Goal: Transaction & Acquisition: Purchase product/service

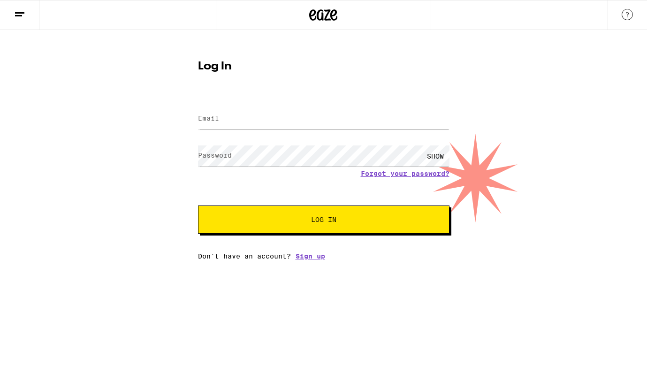
click at [265, 121] on input "Email" at bounding box center [323, 118] width 251 height 21
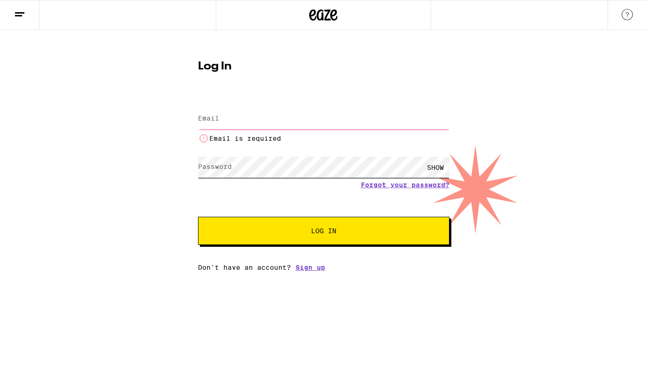
click at [270, 153] on form "Email Email Email is required Password Password SHOW Forgot your password? Log …" at bounding box center [323, 170] width 251 height 149
click at [245, 121] on input "Email" at bounding box center [323, 118] width 251 height 21
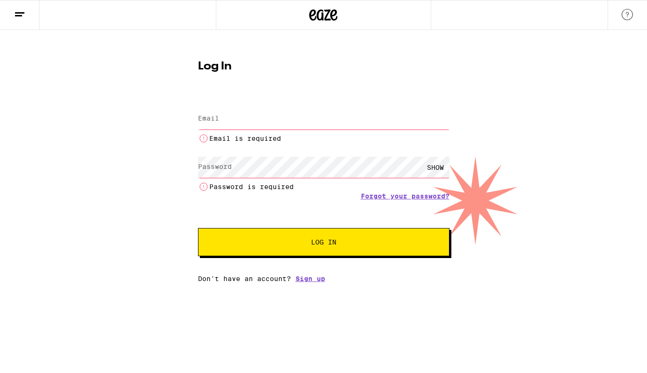
type input "[EMAIL_ADDRESS][DOMAIN_NAME]"
click at [323, 228] on button "Log In" at bounding box center [323, 242] width 251 height 28
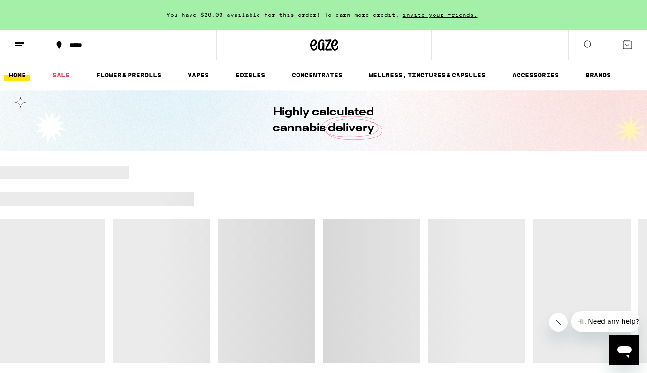
click at [588, 44] on icon at bounding box center [587, 44] width 11 height 11
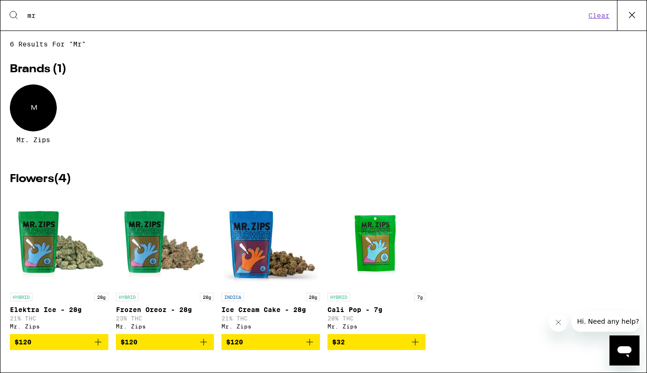
type input "mr"
click at [33, 121] on div "M" at bounding box center [33, 107] width 47 height 47
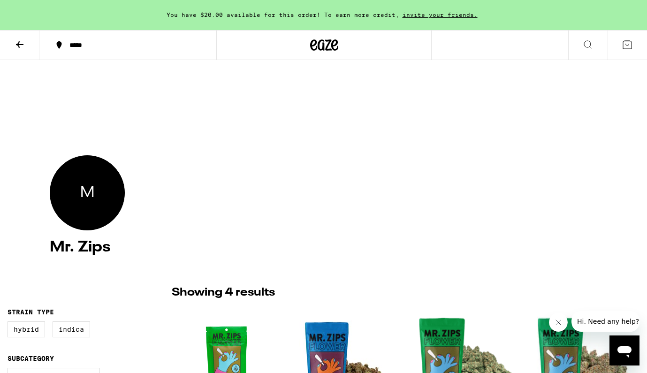
click at [74, 44] on div "*****" at bounding box center [133, 45] width 137 height 7
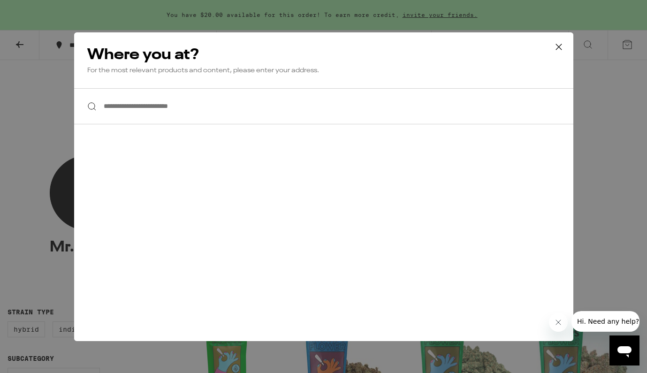
click at [156, 118] on input "**********" at bounding box center [323, 106] width 499 height 36
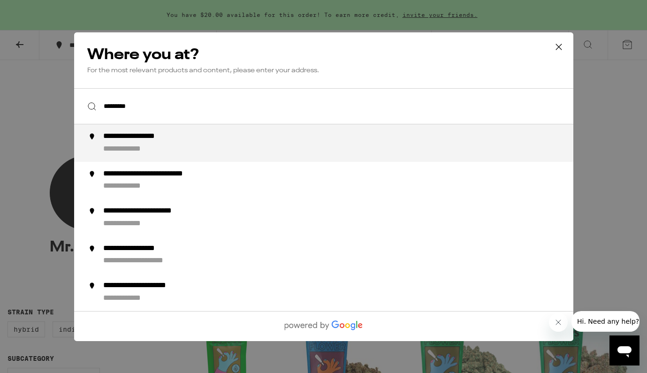
click at [143, 151] on div "**********" at bounding box center [134, 149] width 63 height 10
type input "**********"
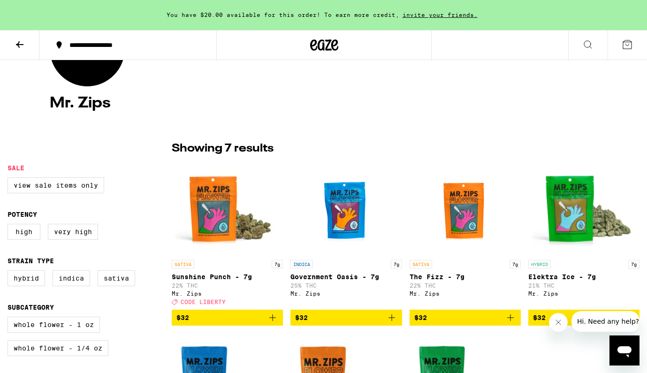
scroll to position [188, 0]
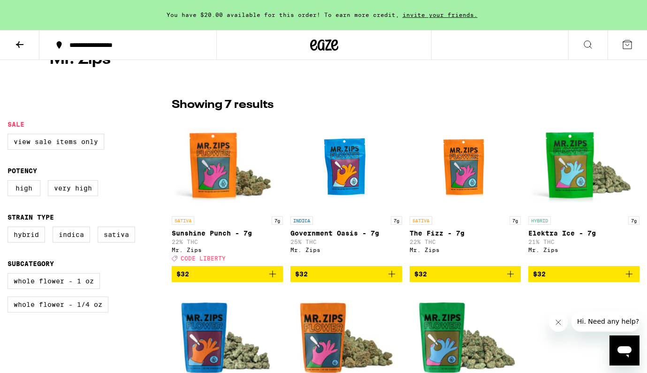
click at [272, 279] on icon "Add to bag" at bounding box center [272, 273] width 11 height 11
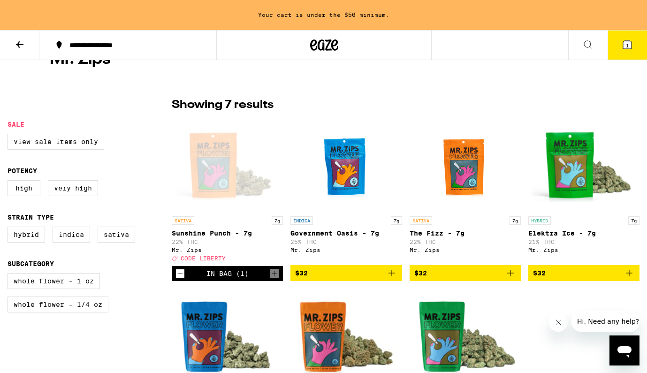
click at [249, 314] on img "Open page for Government Oasis - 28g from Mr. Zips" at bounding box center [227, 335] width 111 height 94
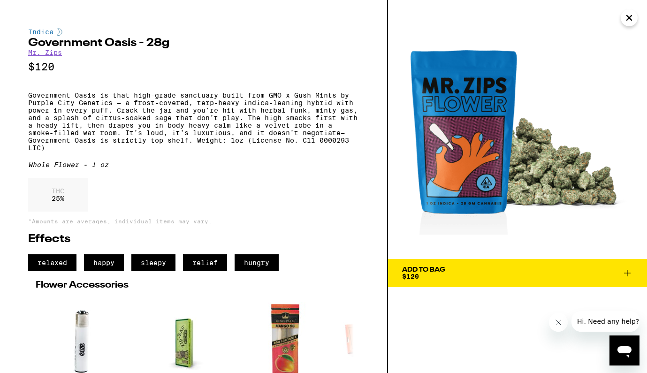
click at [630, 19] on icon "Close" at bounding box center [629, 17] width 5 height 5
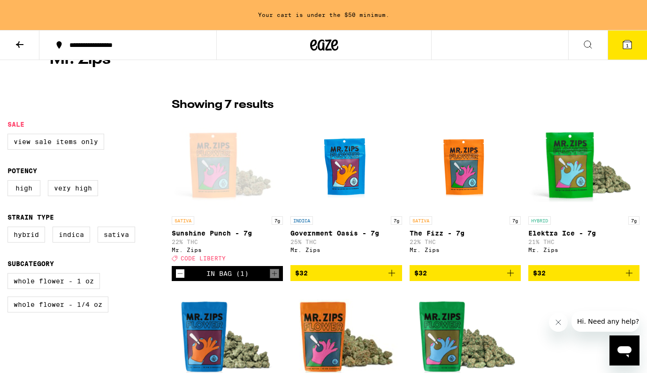
click at [177, 277] on icon "Decrement" at bounding box center [180, 273] width 8 height 11
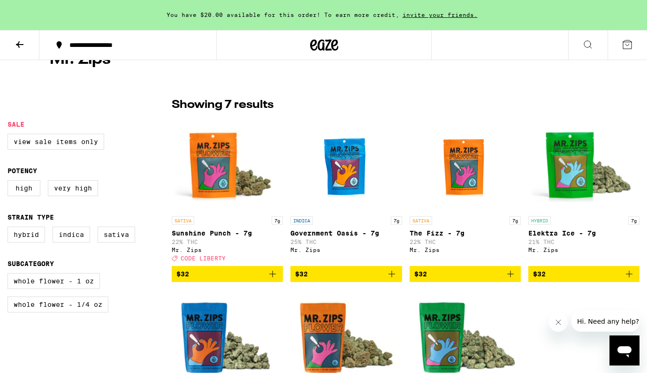
scroll to position [315, 0]
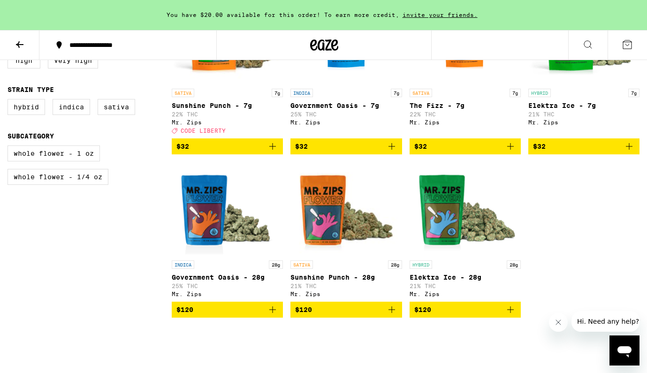
click at [393, 315] on icon "Add to bag" at bounding box center [391, 309] width 11 height 11
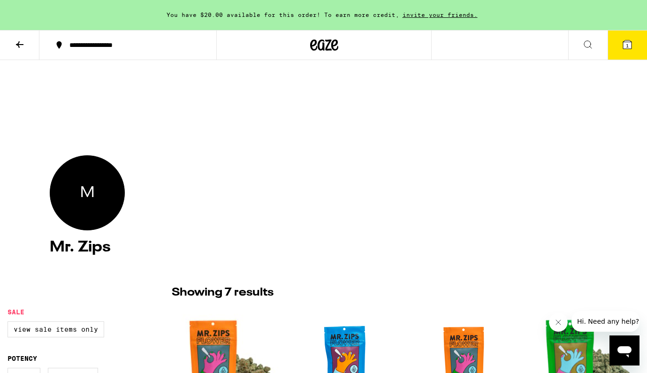
scroll to position [0, 0]
click at [628, 41] on icon at bounding box center [627, 44] width 8 height 8
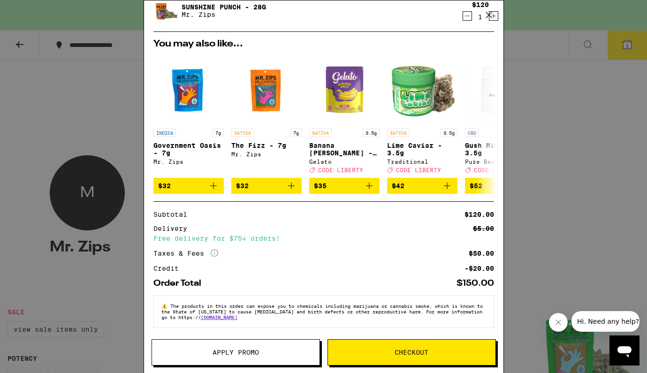
scroll to position [73, 0]
click at [238, 342] on button "Apply Promo" at bounding box center [235, 352] width 168 height 26
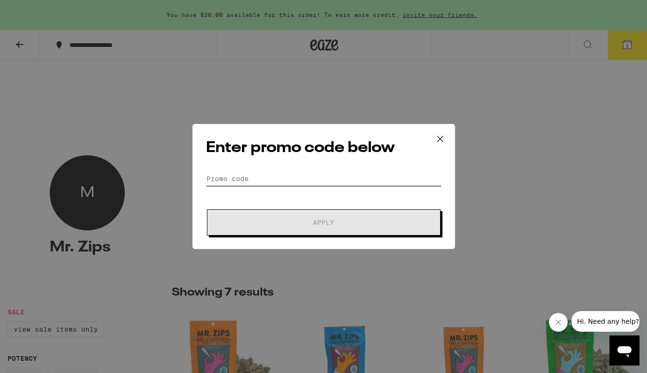
click at [274, 174] on input "Promo Code" at bounding box center [323, 179] width 235 height 14
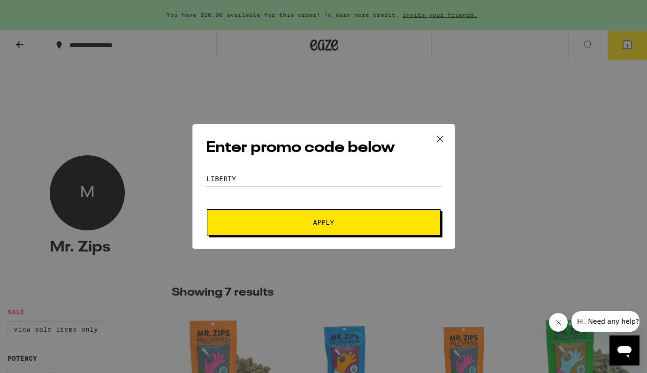
type input "LIBERTY"
click at [276, 230] on button "Apply" at bounding box center [324, 222] width 234 height 26
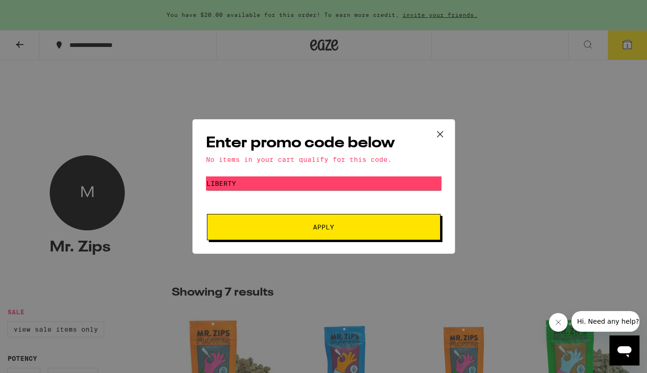
click at [440, 137] on icon at bounding box center [440, 134] width 14 height 14
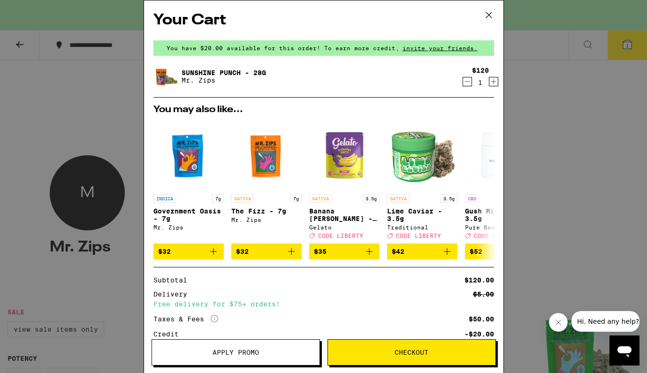
click at [491, 13] on icon at bounding box center [488, 15] width 6 height 6
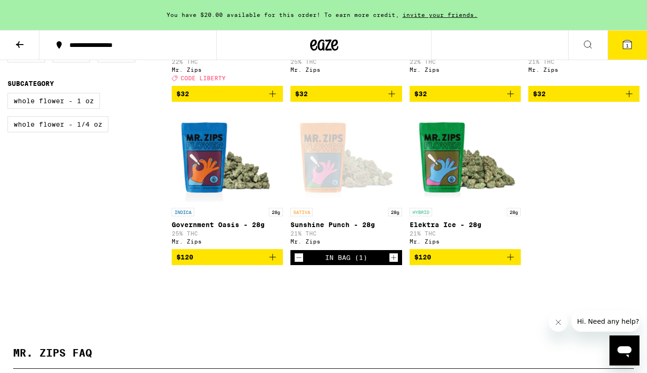
scroll to position [415, 0]
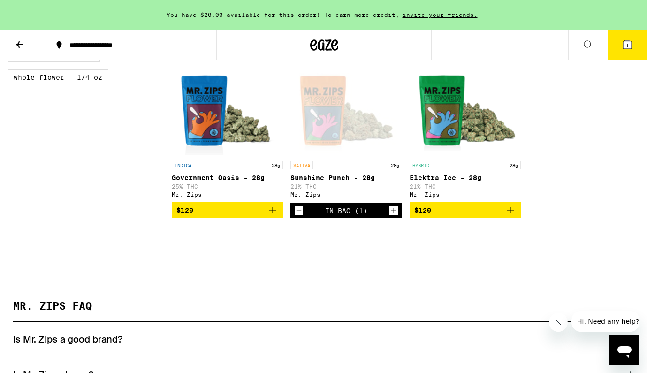
click at [299, 216] on icon "Decrement" at bounding box center [299, 210] width 8 height 11
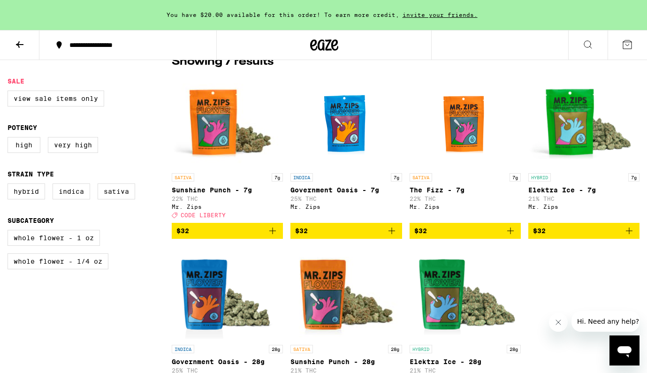
scroll to position [282, 0]
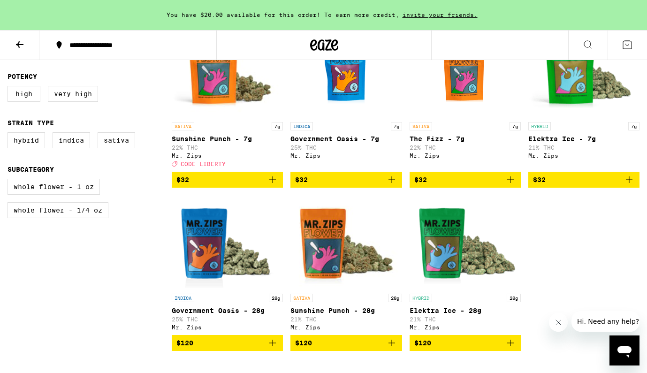
click at [392, 346] on icon "Add to bag" at bounding box center [391, 343] width 7 height 7
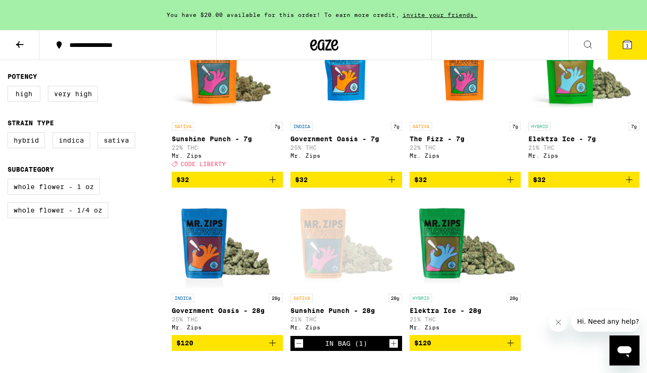
click at [299, 349] on icon "Decrement" at bounding box center [299, 343] width 8 height 11
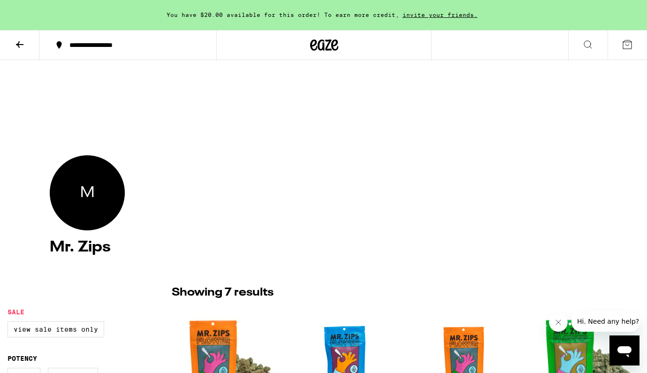
scroll to position [0, 0]
click at [309, 47] on div at bounding box center [323, 45] width 215 height 30
click at [318, 40] on icon at bounding box center [324, 45] width 28 height 17
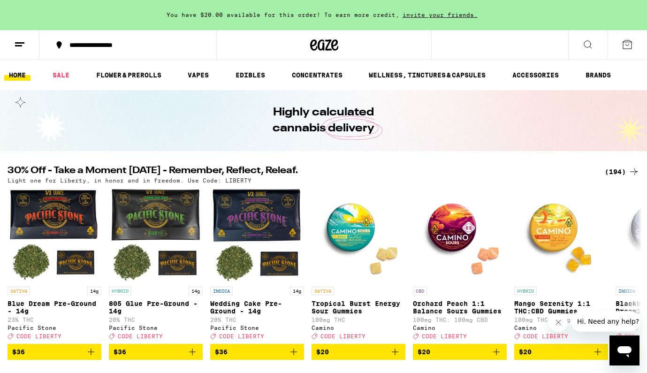
click at [585, 42] on icon at bounding box center [587, 44] width 11 height 11
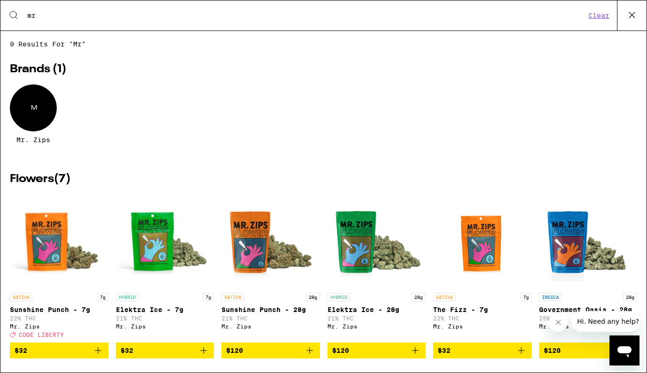
type input "mr"
click at [22, 104] on div "M" at bounding box center [33, 107] width 47 height 47
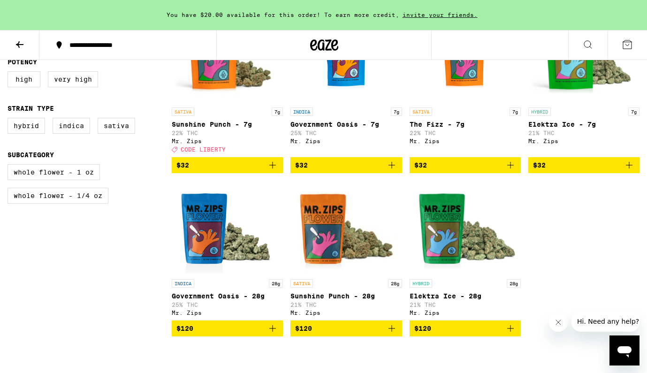
scroll to position [285, 0]
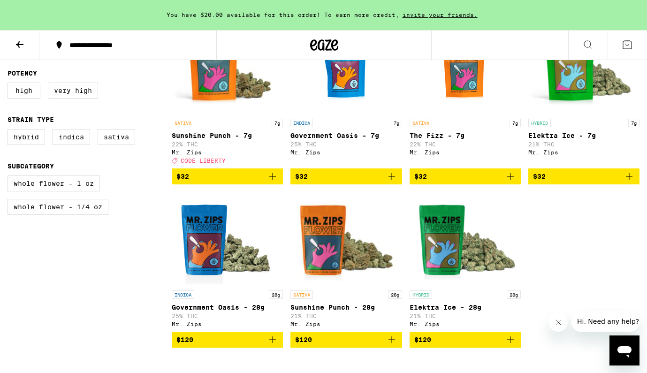
click at [276, 181] on icon "Add to bag" at bounding box center [272, 176] width 11 height 11
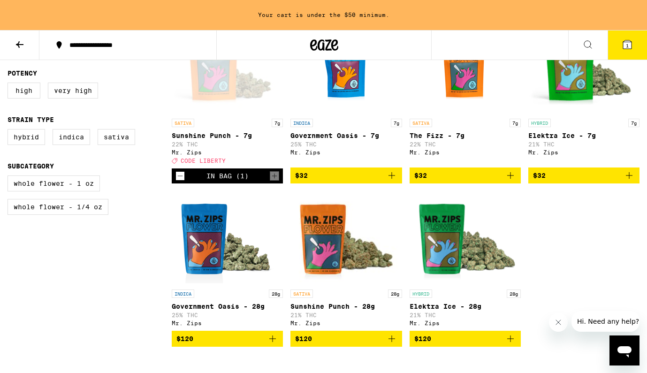
click at [623, 49] on icon at bounding box center [627, 44] width 8 height 8
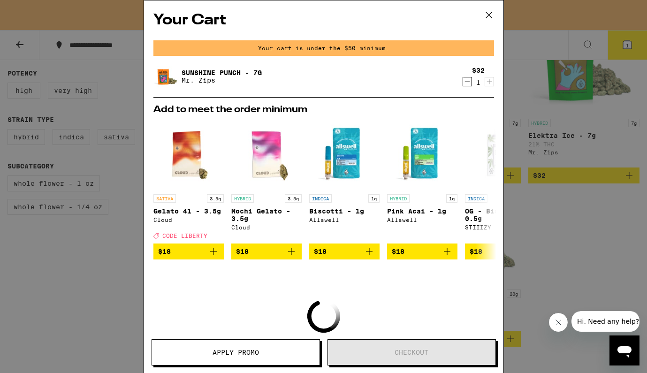
click at [239, 354] on span "Apply Promo" at bounding box center [235, 352] width 46 height 7
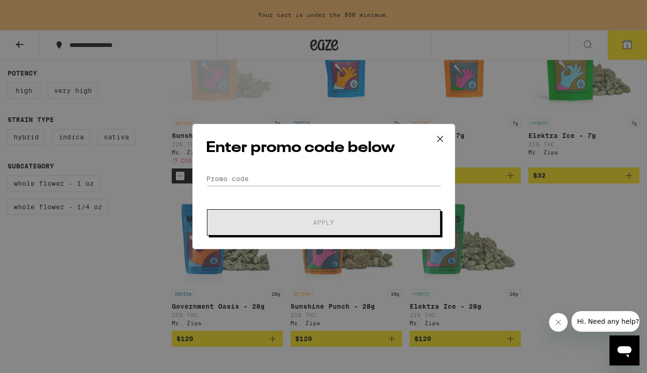
click at [235, 170] on div "Enter promo code below Promo Code Apply" at bounding box center [323, 186] width 263 height 125
click at [239, 178] on input "Promo Code" at bounding box center [323, 179] width 235 height 14
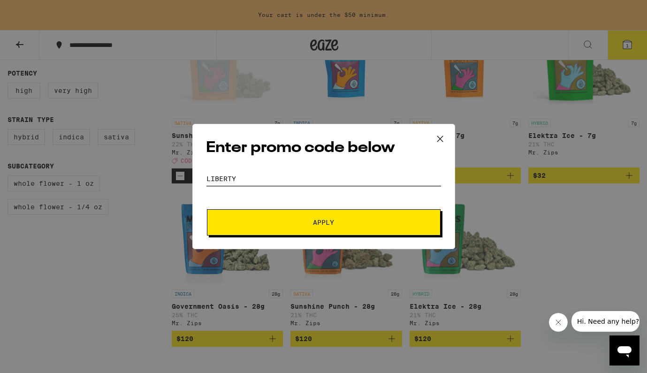
type input "LIBERTY"
click at [248, 213] on button "Apply" at bounding box center [324, 222] width 234 height 26
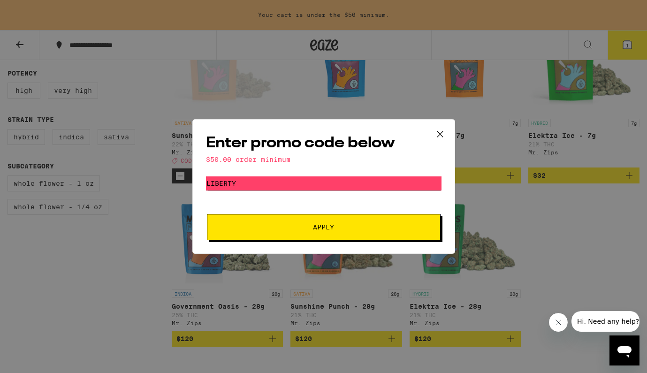
click at [442, 132] on icon at bounding box center [440, 134] width 6 height 6
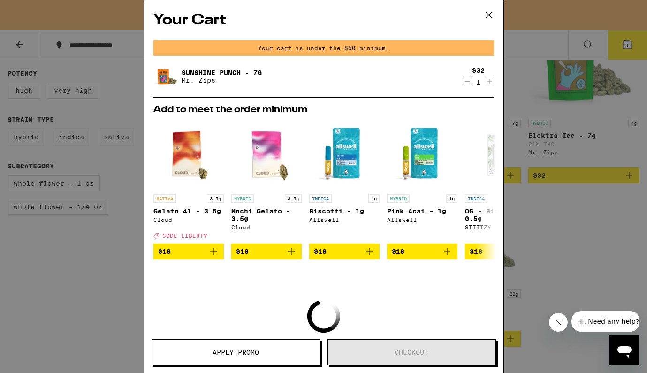
click at [488, 16] on icon at bounding box center [488, 15] width 6 height 6
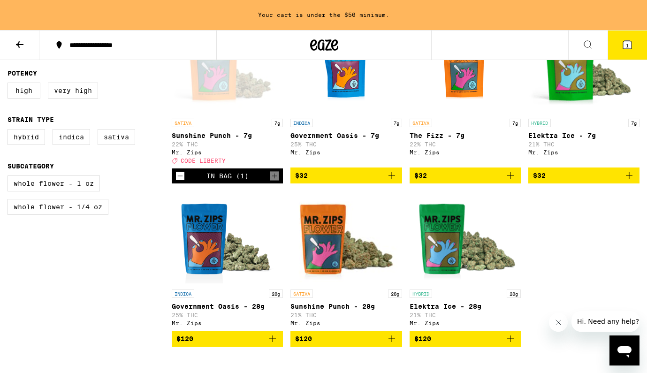
click at [395, 181] on icon "Add to bag" at bounding box center [391, 175] width 11 height 11
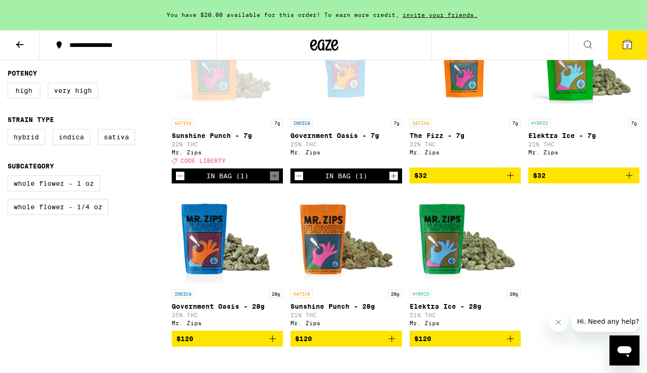
click at [623, 45] on icon at bounding box center [627, 44] width 8 height 8
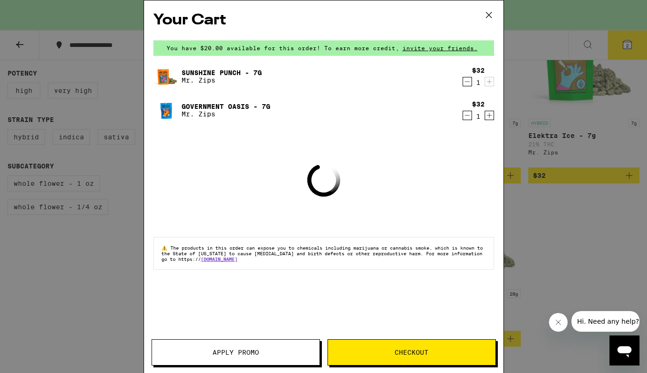
click at [209, 363] on button "Apply Promo" at bounding box center [235, 352] width 168 height 26
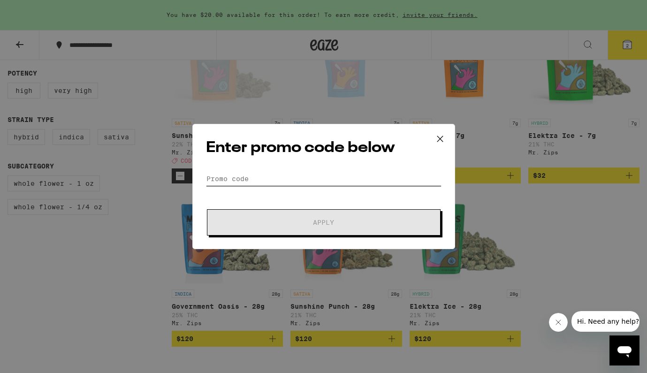
click at [260, 174] on input "Promo Code" at bounding box center [323, 179] width 235 height 14
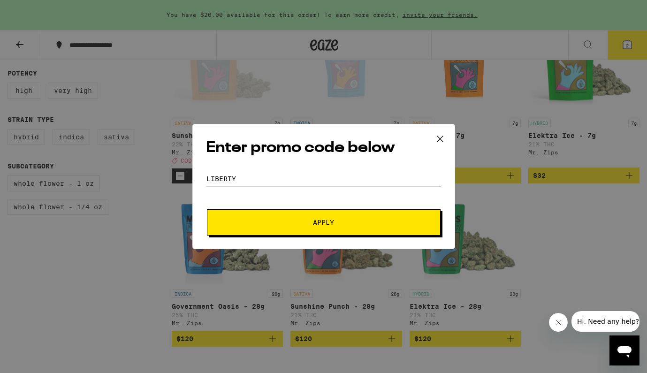
type input "LIBERTY"
click at [258, 219] on span "Apply" at bounding box center [323, 222] width 169 height 7
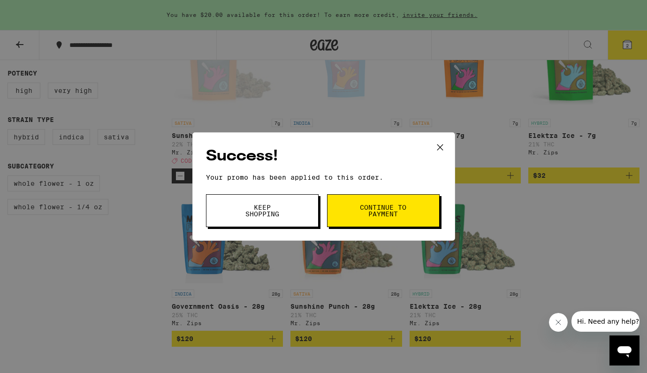
click at [443, 144] on icon at bounding box center [440, 147] width 14 height 14
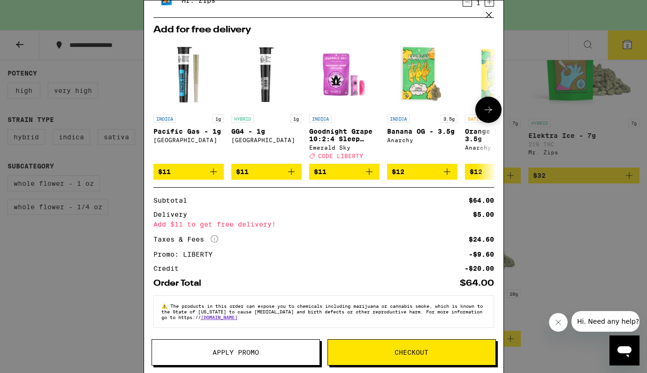
scroll to position [121, 0]
click at [490, 13] on icon at bounding box center [489, 15] width 14 height 14
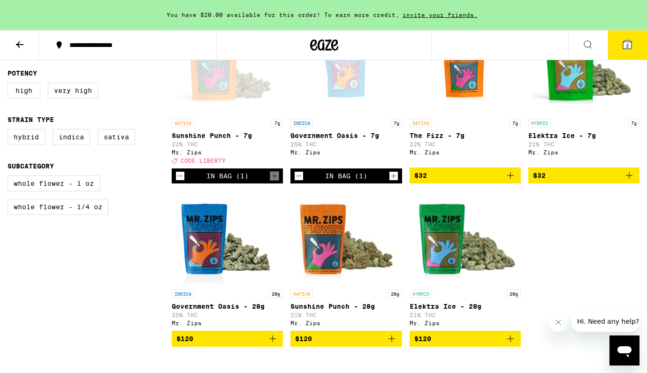
click at [331, 246] on img "Open page for Sunshine Punch - 28g from Mr. Zips" at bounding box center [345, 238] width 111 height 94
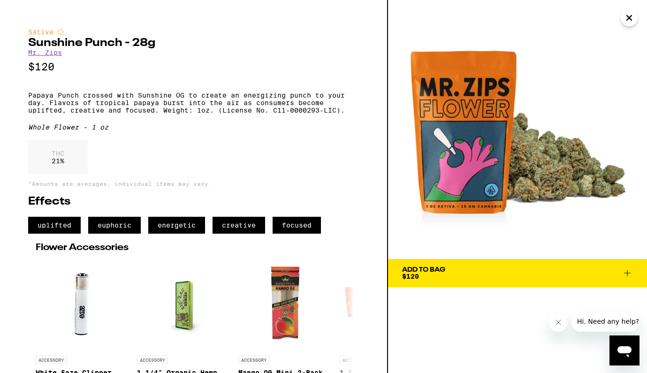
click at [633, 23] on icon "Close" at bounding box center [628, 18] width 11 height 14
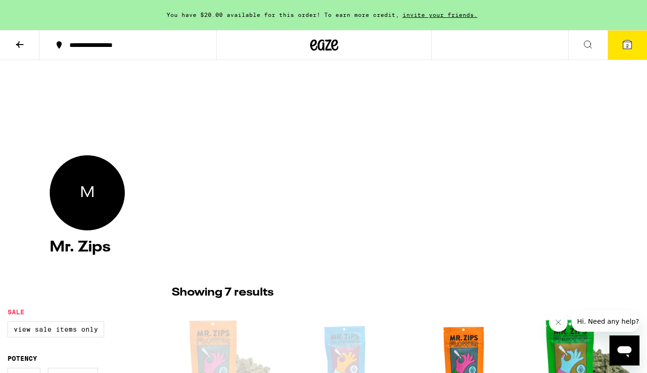
click at [585, 46] on icon at bounding box center [587, 44] width 11 height 11
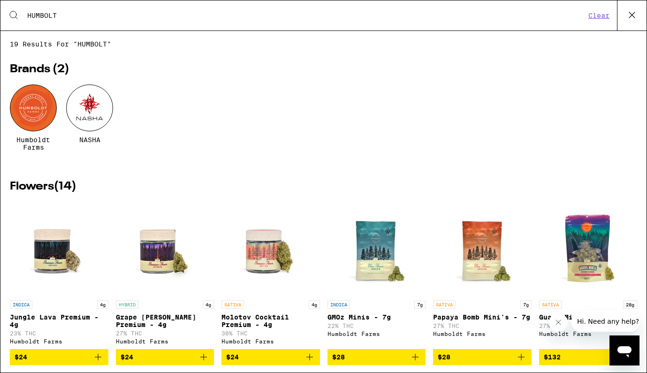
type input "HUMBOLT"
click at [45, 113] on div at bounding box center [33, 107] width 47 height 47
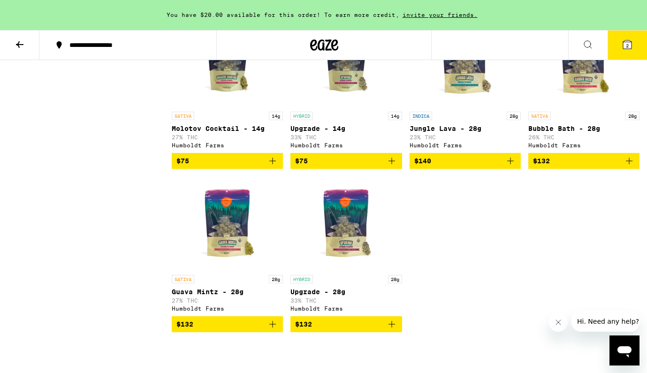
scroll to position [653, 0]
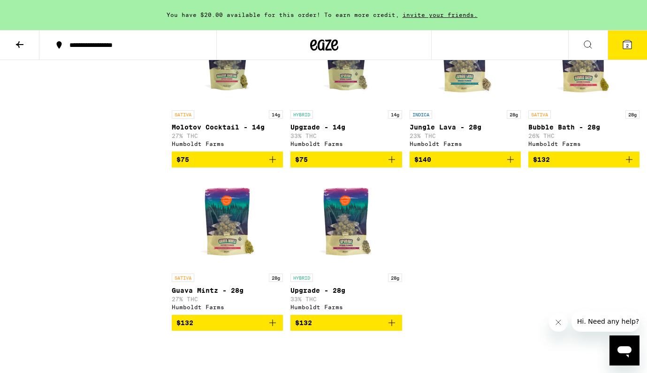
click at [233, 92] on img "Open page for Molotov Cocktail - 14g from Humboldt Farms" at bounding box center [228, 59] width 94 height 94
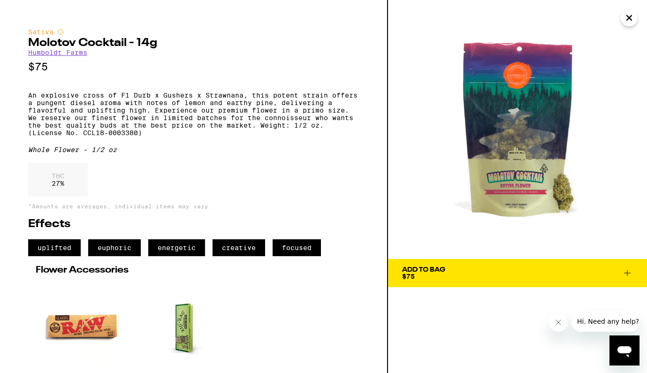
click at [631, 17] on icon "Close" at bounding box center [628, 18] width 11 height 14
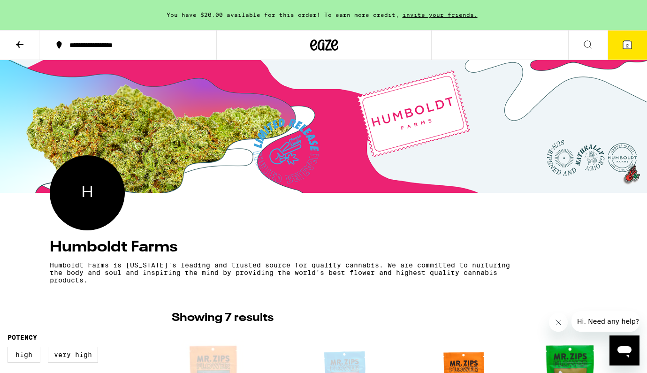
scroll to position [227, 0]
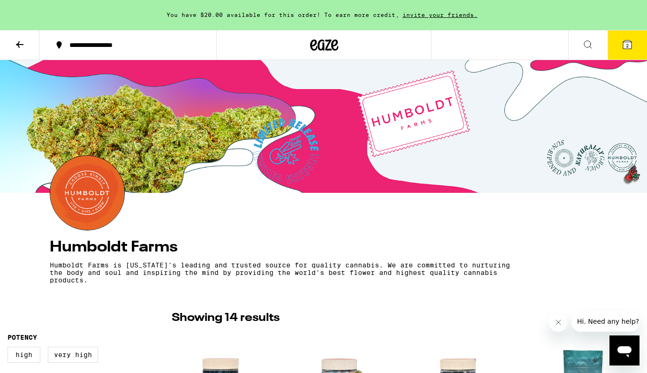
click at [624, 48] on icon at bounding box center [626, 44] width 11 height 11
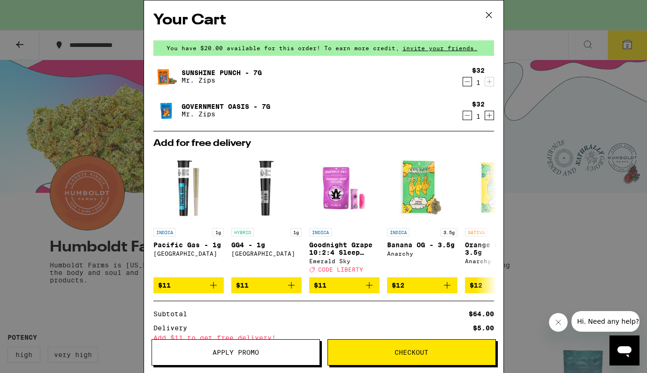
click at [391, 351] on span "Checkout" at bounding box center [411, 352] width 167 height 7
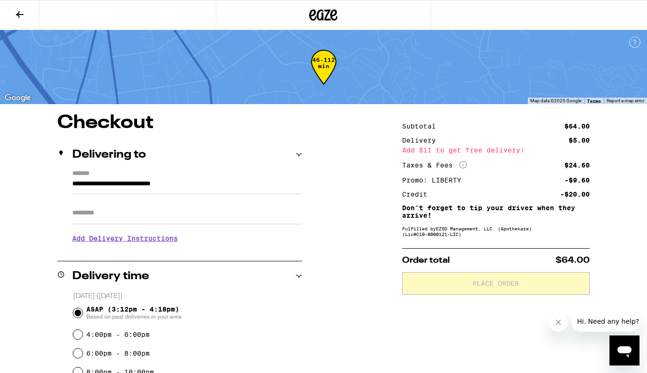
click at [25, 11] on icon at bounding box center [19, 14] width 11 height 11
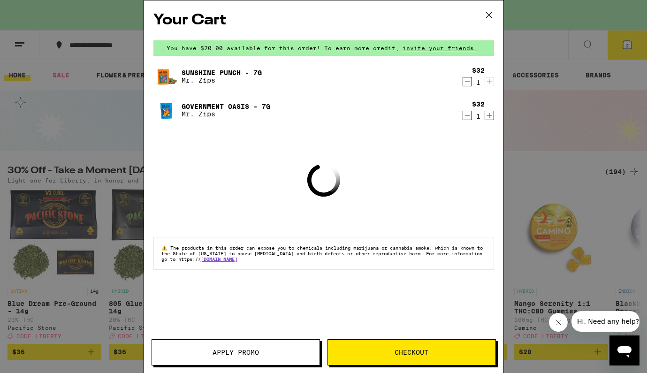
click at [493, 14] on icon at bounding box center [489, 15] width 14 height 14
click at [492, 14] on icon at bounding box center [489, 15] width 14 height 14
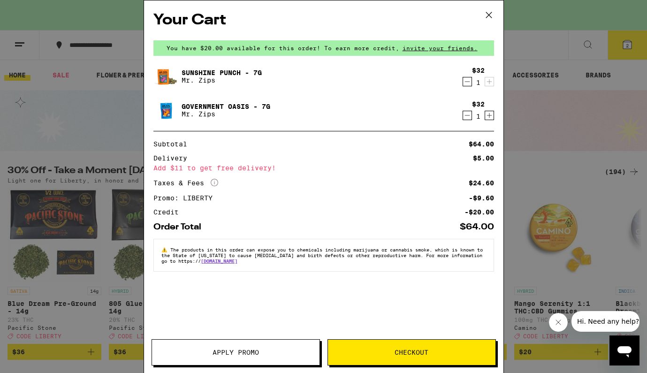
click at [479, 10] on button at bounding box center [488, 15] width 29 height 30
click at [487, 15] on icon at bounding box center [489, 15] width 14 height 14
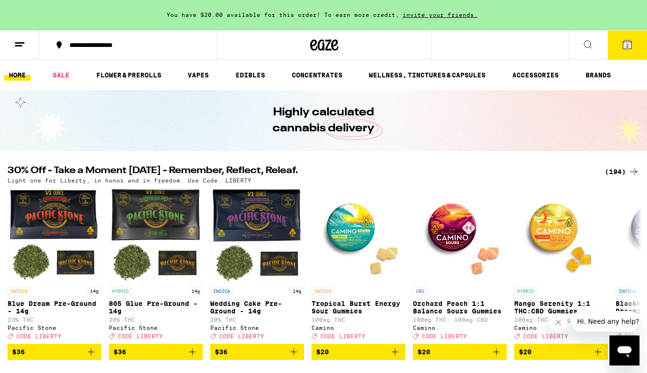
click at [582, 40] on button at bounding box center [587, 45] width 39 height 30
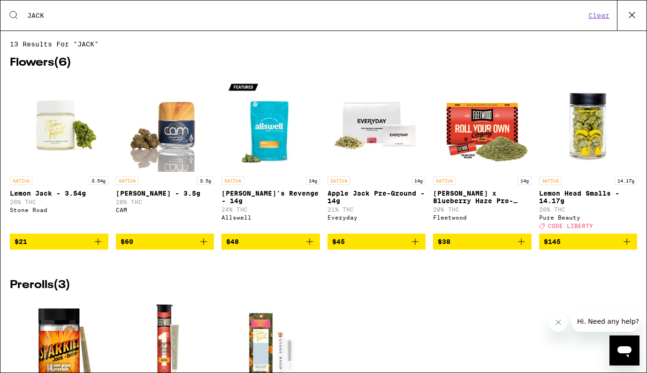
type input "JACK"
click at [57, 62] on h2 "Flowers ( 6 )" at bounding box center [323, 62] width 627 height 11
click at [280, 135] on img "Open page for Jack's Revenge - 14g from Allswell" at bounding box center [271, 125] width 94 height 94
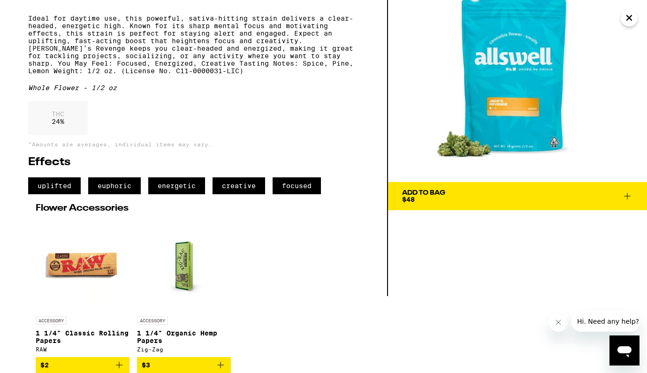
scroll to position [97, 0]
click at [457, 189] on span "Add To Bag $48" at bounding box center [517, 195] width 231 height 13
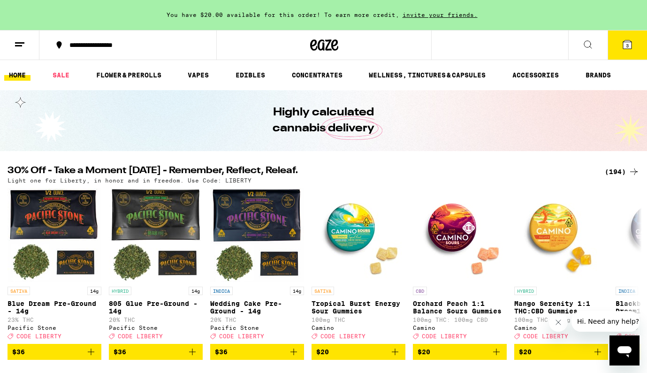
click at [636, 44] on button "3" at bounding box center [626, 44] width 39 height 29
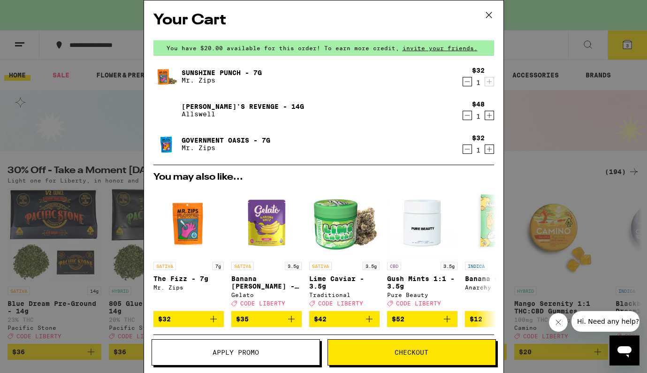
click at [465, 149] on icon "Decrement" at bounding box center [467, 149] width 8 height 11
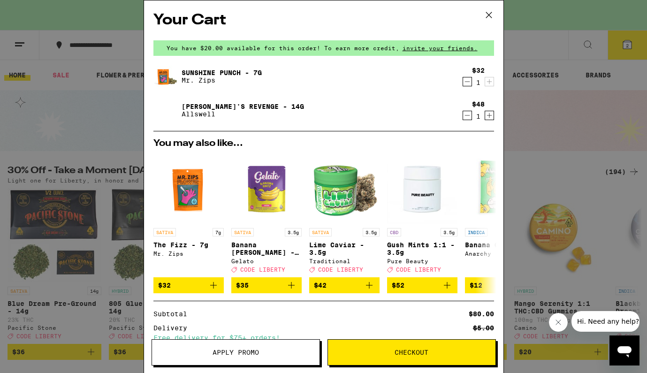
click at [488, 14] on icon at bounding box center [489, 15] width 14 height 14
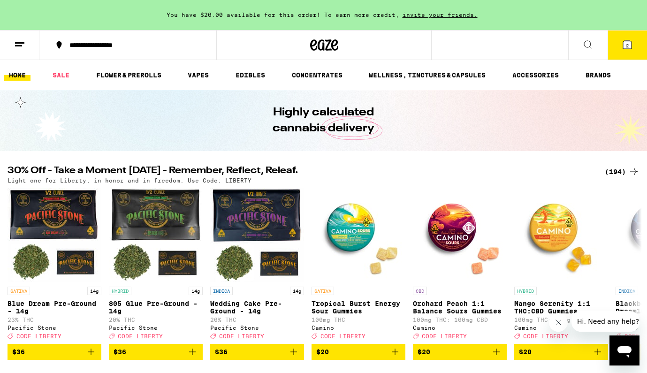
click at [596, 38] on button at bounding box center [587, 45] width 39 height 30
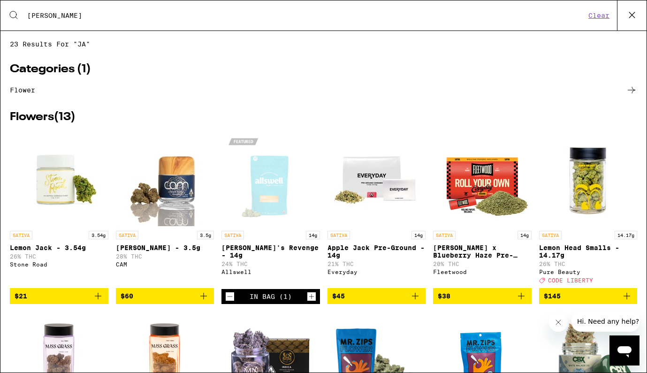
type input "J"
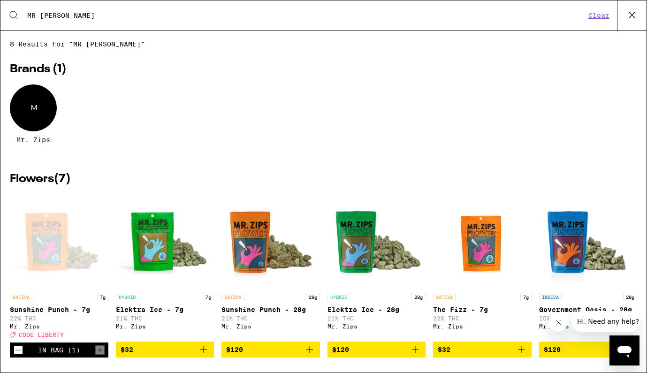
type input "MR ZI"
click at [32, 117] on div "M" at bounding box center [33, 107] width 47 height 47
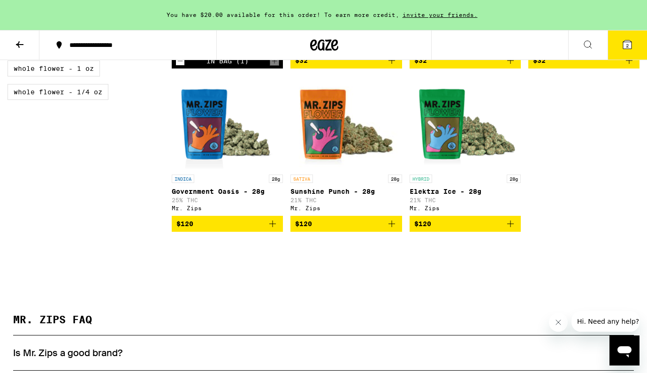
scroll to position [400, 0]
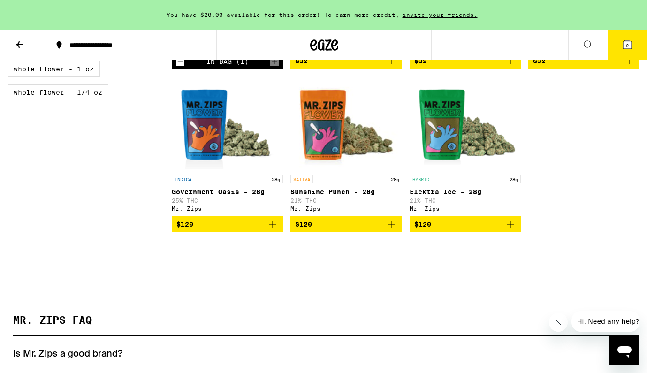
click at [628, 40] on icon at bounding box center [627, 44] width 8 height 8
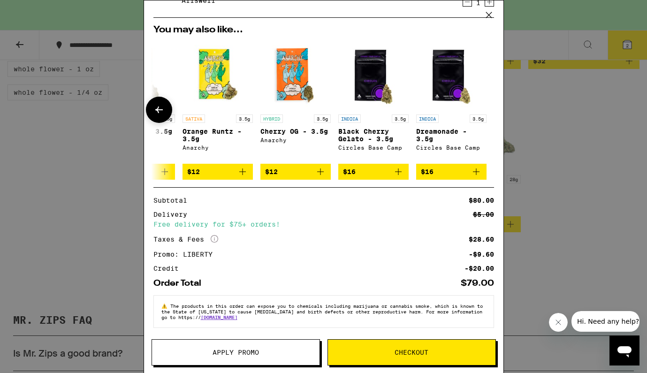
scroll to position [121, 0]
click at [363, 354] on span "Checkout" at bounding box center [411, 352] width 167 height 7
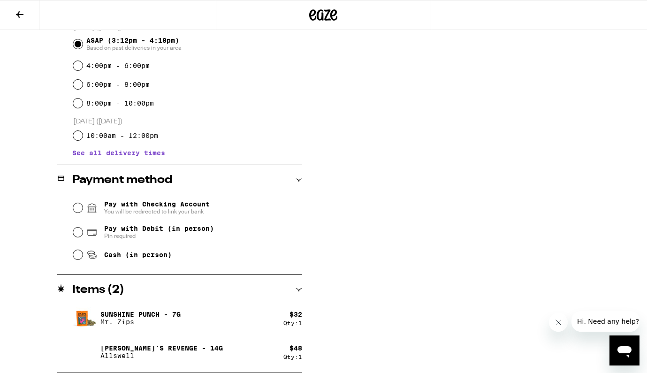
click at [127, 258] on span "Cash (in person)" at bounding box center [138, 255] width 68 height 8
click at [83, 259] on input "Cash (in person)" at bounding box center [77, 254] width 9 height 9
radio input "true"
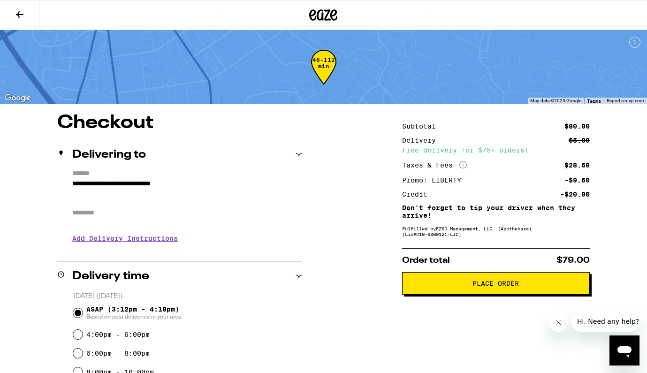
click at [125, 237] on h3 "Add Delivery Instructions" at bounding box center [187, 238] width 230 height 22
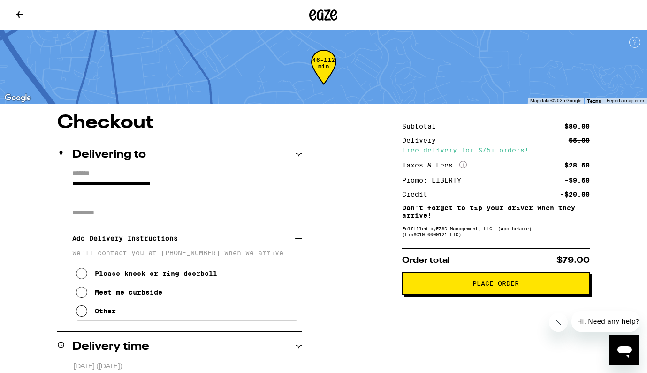
click at [120, 275] on div "Please knock or ring doorbell" at bounding box center [156, 274] width 122 height 8
click at [299, 242] on icon at bounding box center [298, 238] width 7 height 7
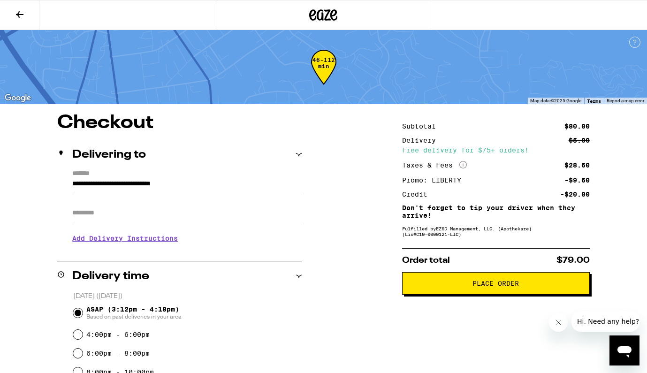
click at [509, 287] on span "Place Order" at bounding box center [495, 283] width 46 height 7
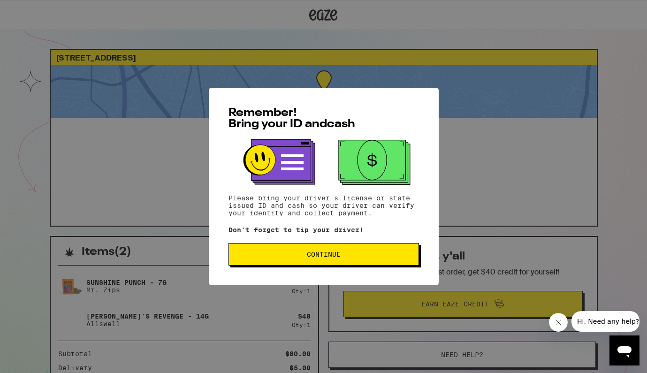
click at [343, 251] on button "Continue" at bounding box center [323, 254] width 190 height 23
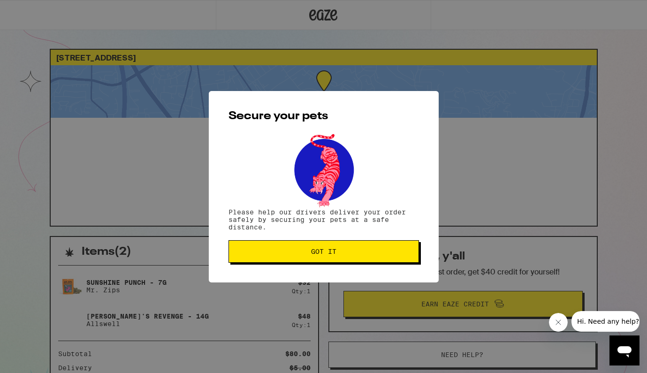
click at [335, 251] on span "Got it" at bounding box center [323, 251] width 25 height 7
